Goal: Information Seeking & Learning: Learn about a topic

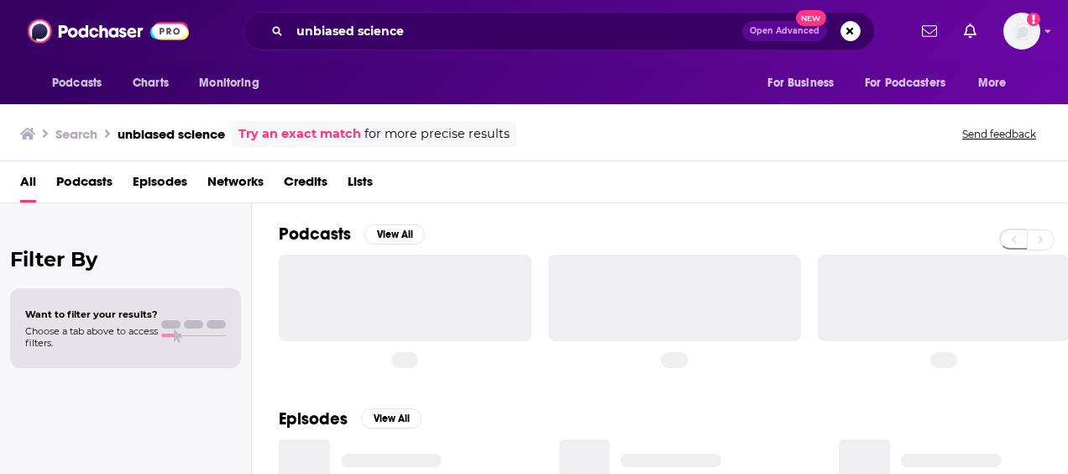
click at [104, 30] on div "Podcasts Charts Monitoring unbiased science Open Advanced New For Business For …" at bounding box center [534, 31] width 1068 height 62
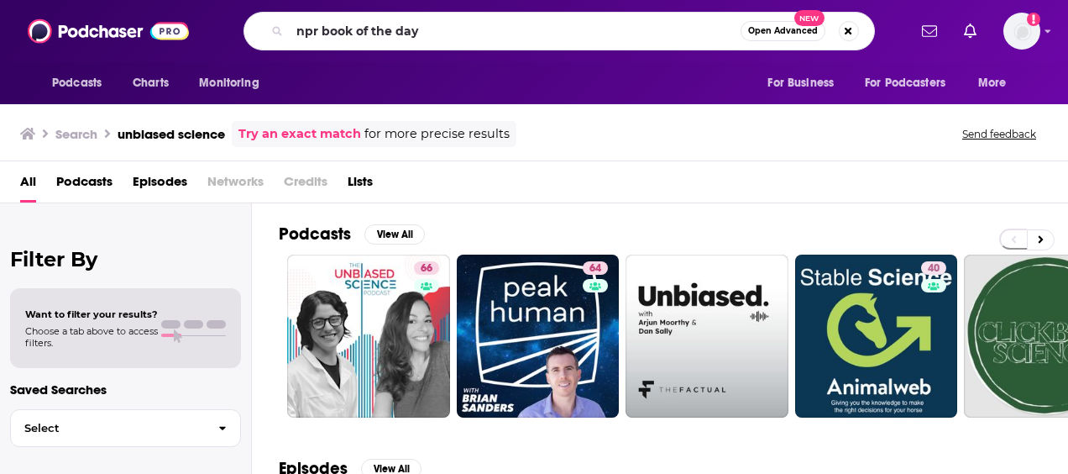
type input "npr book of the day"
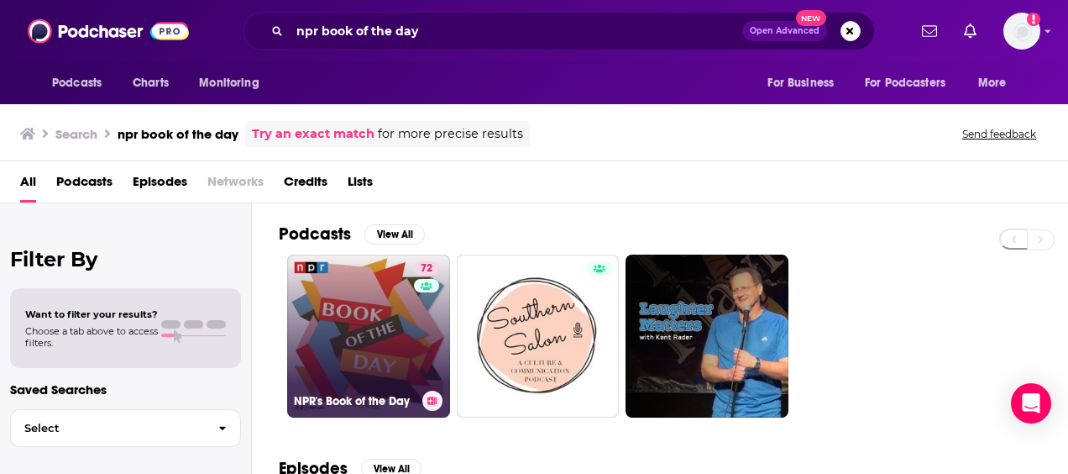
click at [400, 333] on link "72 NPR's Book of the Day" at bounding box center [368, 335] width 163 height 163
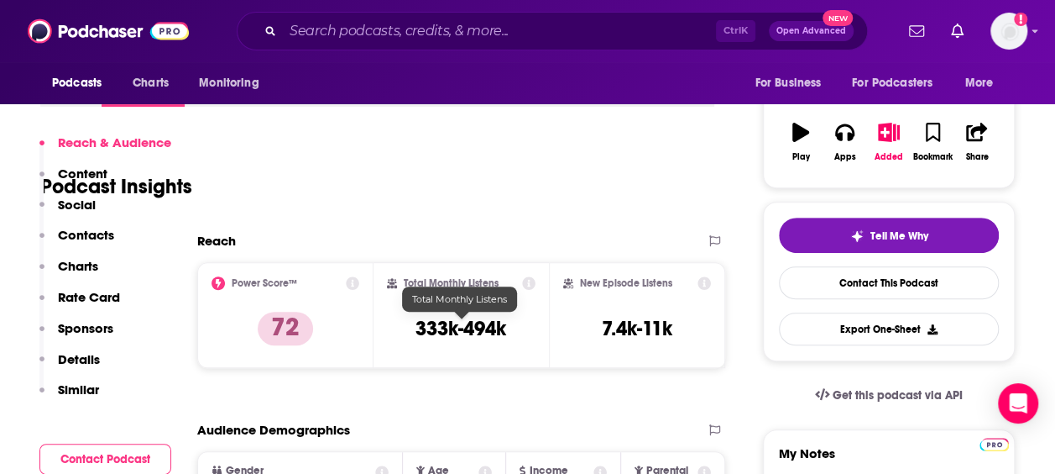
scroll to position [336, 0]
